Goal: Complete application form

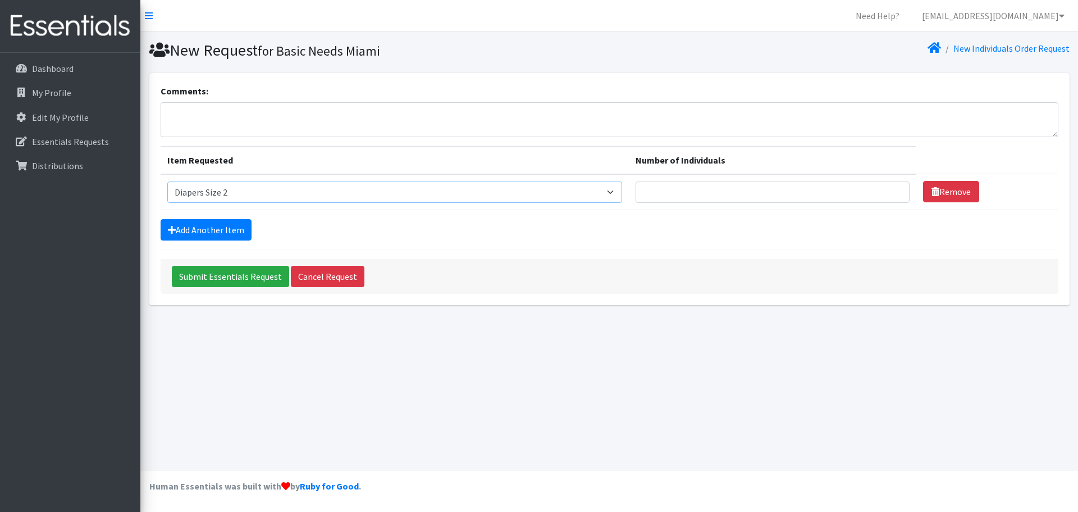
click at [618, 196] on select "Select an item # - Total number of kids being served with this order: Adult Clo…" at bounding box center [394, 191] width 455 height 21
select select "10203"
click at [167, 181] on select "Select an item # - Total number of kids being served with this order: Adult Clo…" at bounding box center [394, 191] width 455 height 21
